Goal: Task Accomplishment & Management: Manage account settings

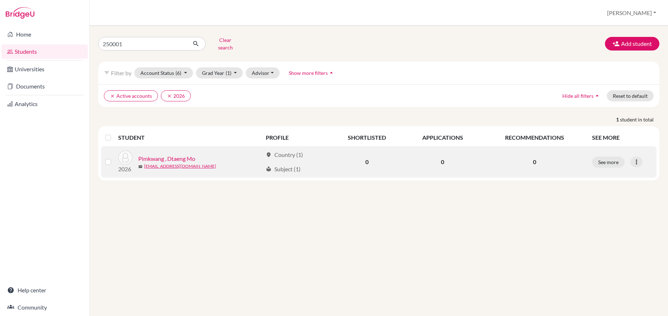
click at [176, 155] on link "Pimkwang , Dtaeng Mo" at bounding box center [166, 158] width 57 height 9
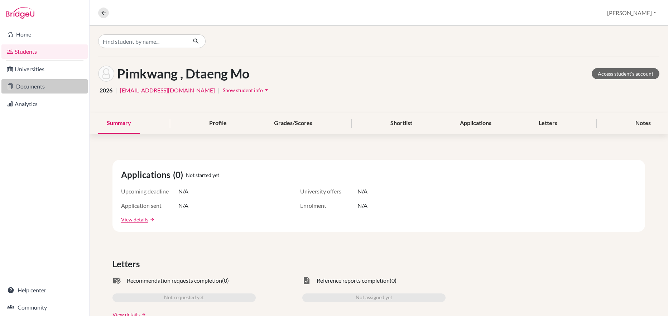
click at [27, 86] on link "Documents" at bounding box center [44, 86] width 86 height 14
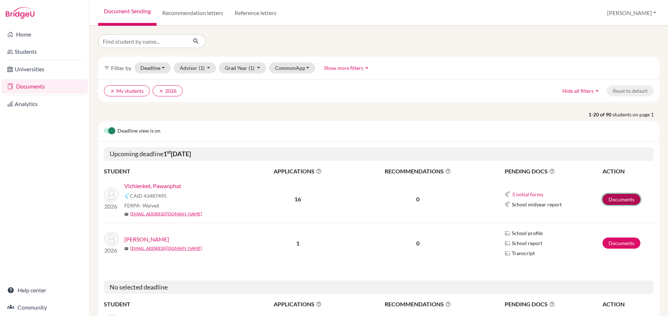
click at [613, 199] on link "Documents" at bounding box center [621, 199] width 38 height 11
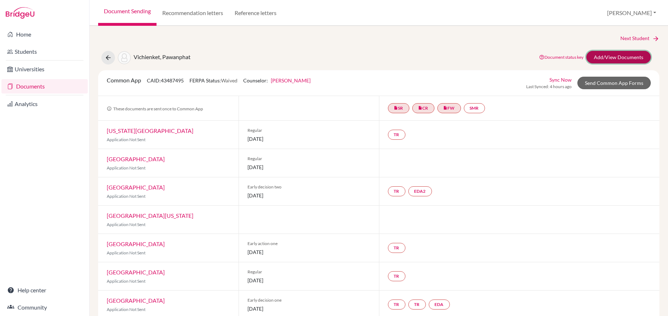
click at [610, 55] on link "Add/View Documents" at bounding box center [618, 57] width 64 height 13
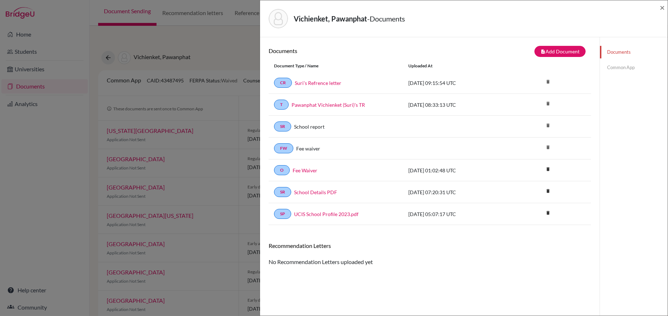
click at [612, 69] on link "Common App" at bounding box center [634, 67] width 68 height 13
